Goal: Task Accomplishment & Management: Complete application form

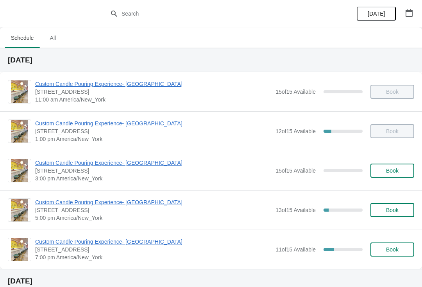
click at [389, 172] on span "Book" at bounding box center [392, 171] width 12 height 6
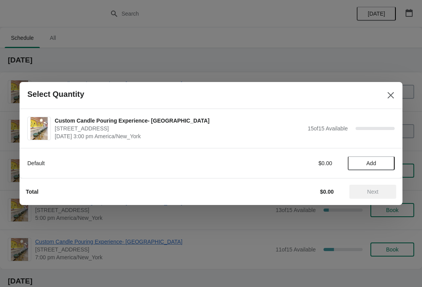
click at [377, 169] on button "Add" at bounding box center [371, 163] width 47 height 14
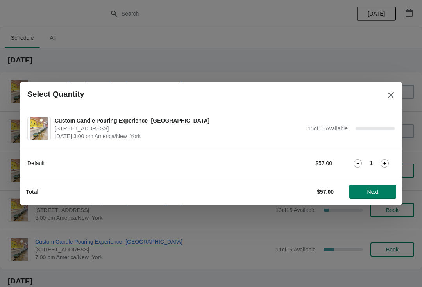
click at [386, 164] on icon at bounding box center [384, 163] width 8 height 8
click at [387, 198] on button "Next" at bounding box center [372, 192] width 47 height 14
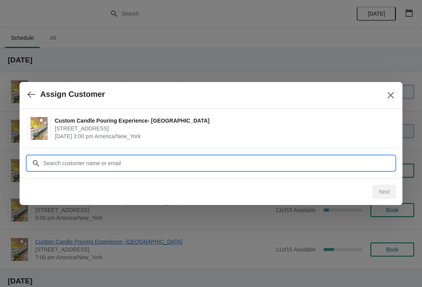
click at [78, 162] on input "Customer" at bounding box center [218, 163] width 351 height 14
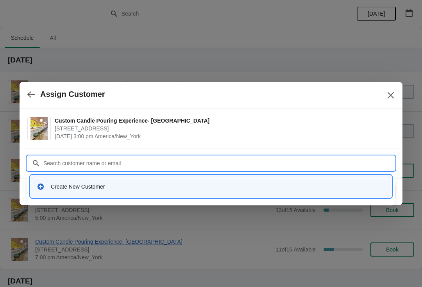
click at [276, 194] on div "Create New Customer" at bounding box center [210, 186] width 361 height 22
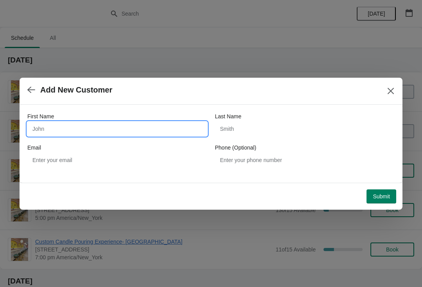
click at [154, 130] on input "First Name" at bounding box center [117, 129] width 180 height 14
type input "[GEOGRAPHIC_DATA]"
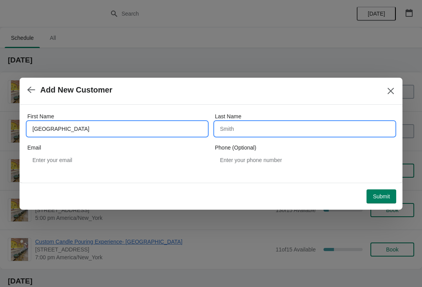
click at [308, 132] on input "Last Name" at bounding box center [305, 129] width 180 height 14
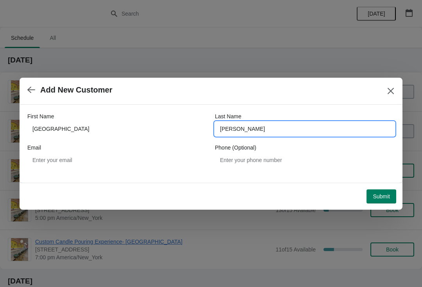
type input "[PERSON_NAME]"
click at [386, 196] on span "Submit" at bounding box center [381, 196] width 17 height 6
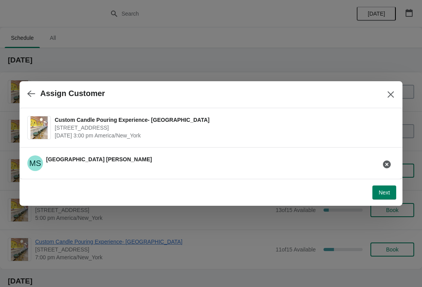
click at [387, 198] on button "Next" at bounding box center [384, 192] width 24 height 14
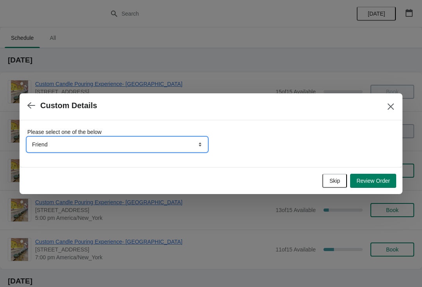
click at [178, 150] on select "Friend Instagram TikTok Yelp Walk-by Attended an event Google Other" at bounding box center [117, 144] width 180 height 14
select select "Other"
